Goal: Task Accomplishment & Management: Manage account settings

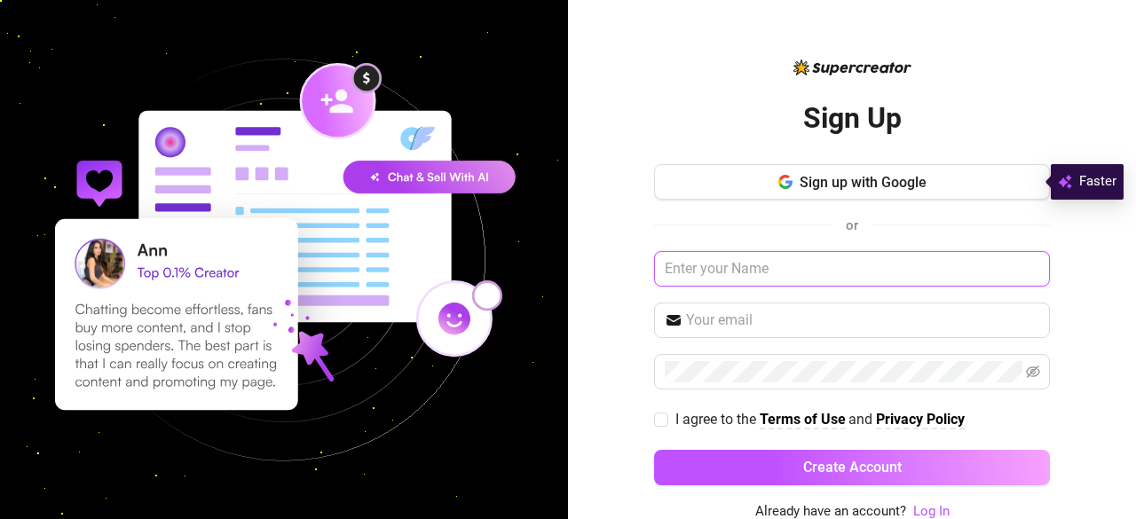
click at [752, 268] on input "text" at bounding box center [852, 269] width 396 height 36
click at [739, 268] on input "text" at bounding box center [852, 269] width 396 height 36
type input "[PERSON_NAME]"
click at [914, 512] on link "Log In" at bounding box center [932, 511] width 36 height 16
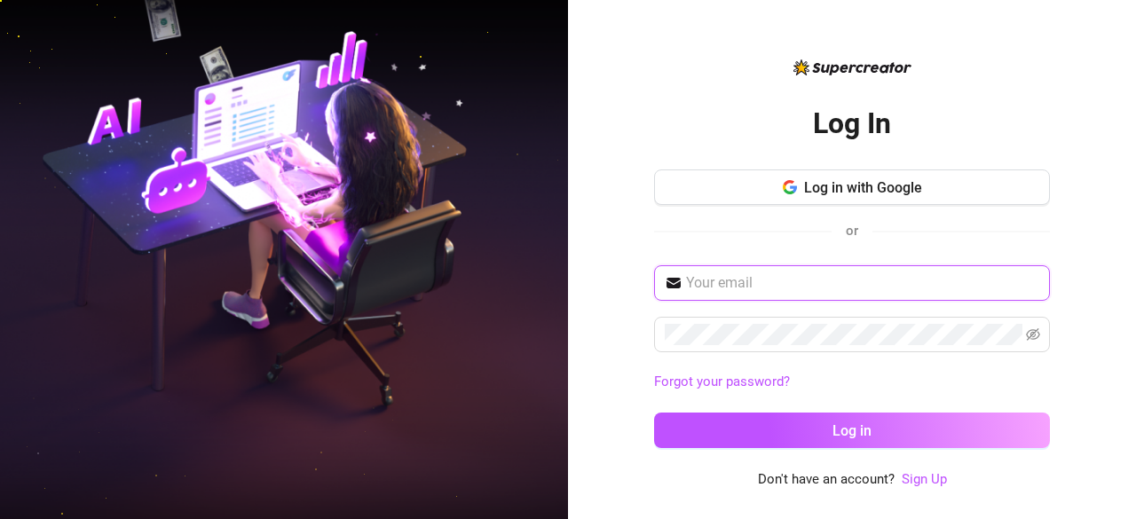
click at [749, 283] on input "text" at bounding box center [862, 283] width 353 height 21
type input "[PERSON_NAME][EMAIL_ADDRESS][DOMAIN_NAME]"
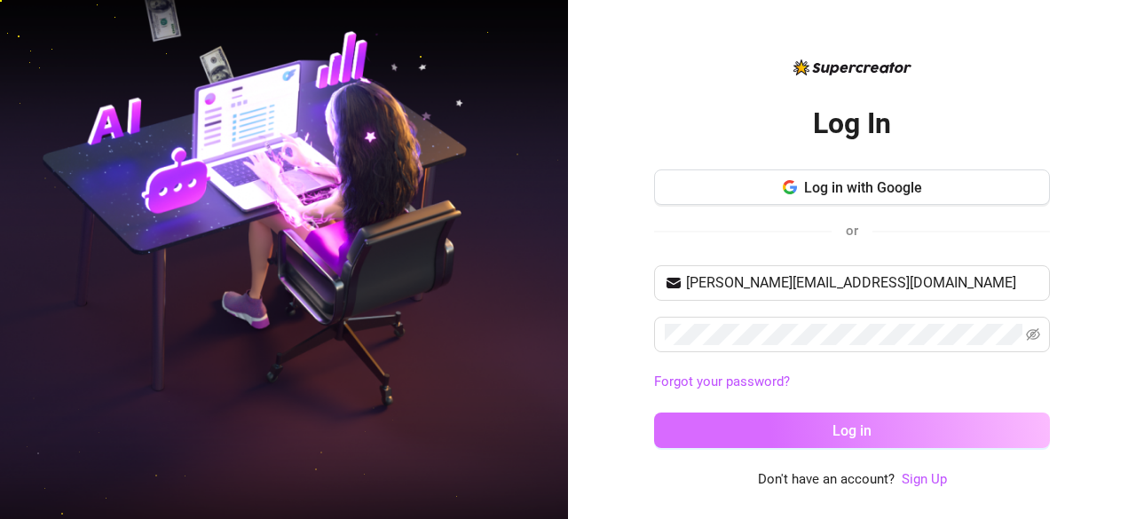
click at [887, 444] on button "Log in" at bounding box center [852, 431] width 396 height 36
